Goal: Navigation & Orientation: Find specific page/section

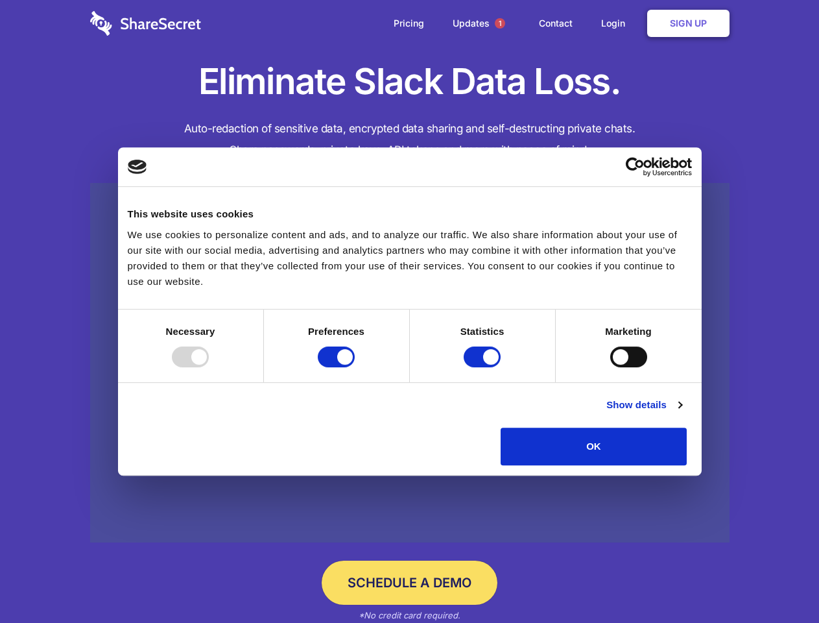
click at [209, 367] on div at bounding box center [190, 356] width 37 height 21
click at [355, 367] on input "Preferences" at bounding box center [336, 356] width 37 height 21
checkbox input "false"
click at [484, 367] on input "Statistics" at bounding box center [482, 356] width 37 height 21
checkbox input "false"
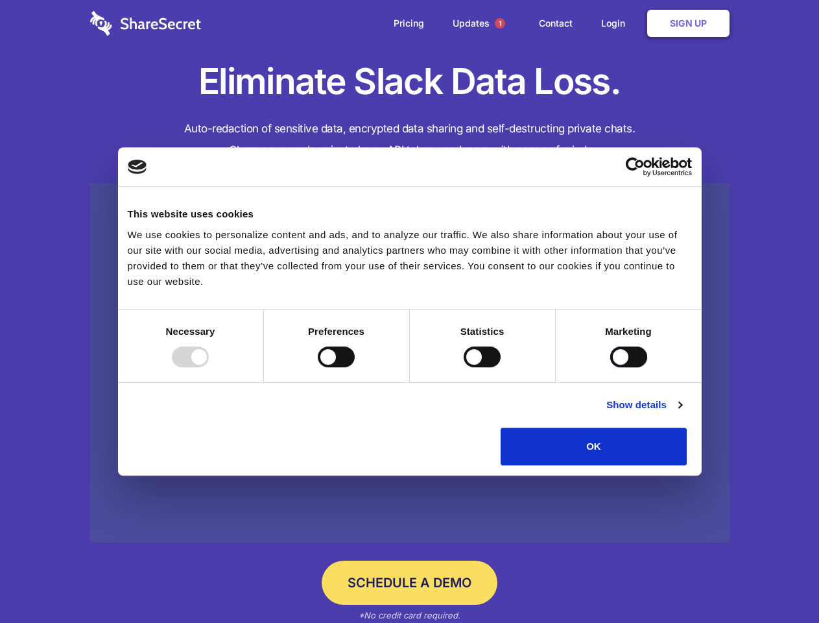
click at [610, 367] on input "Marketing" at bounding box center [628, 356] width 37 height 21
checkbox input "true"
click at [682, 413] on link "Show details" at bounding box center [643, 405] width 75 height 16
click at [0, 0] on li "Necessary 7 Necessary cookies help make a website usable by enabling basic func…" at bounding box center [0, 0] width 0 height 0
click at [499, 23] on span "1" at bounding box center [500, 23] width 10 height 10
